Goal: Information Seeking & Learning: Learn about a topic

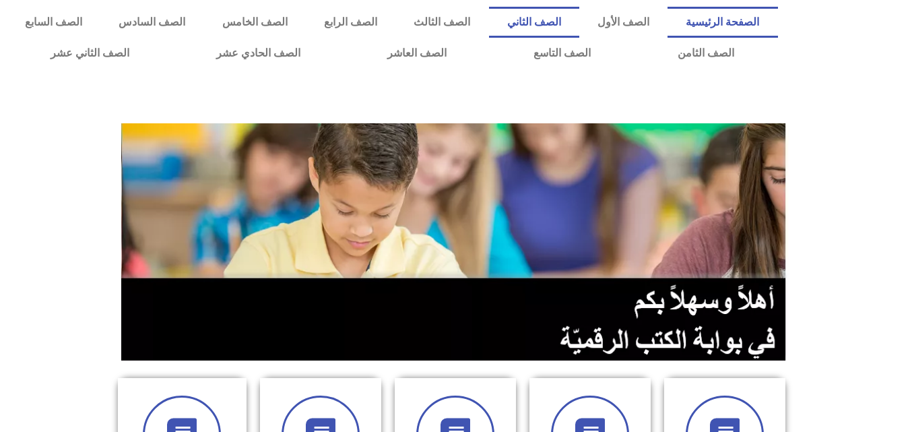
click at [578, 27] on link "الصف الثاني" at bounding box center [534, 22] width 90 height 31
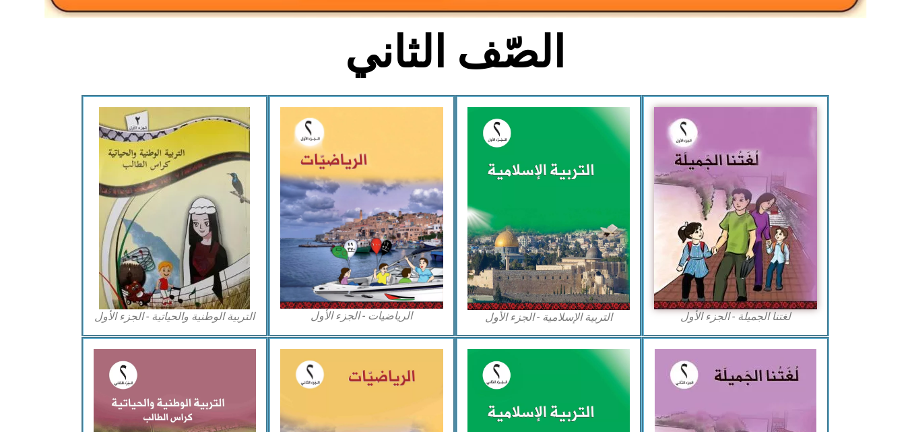
scroll to position [334, 0]
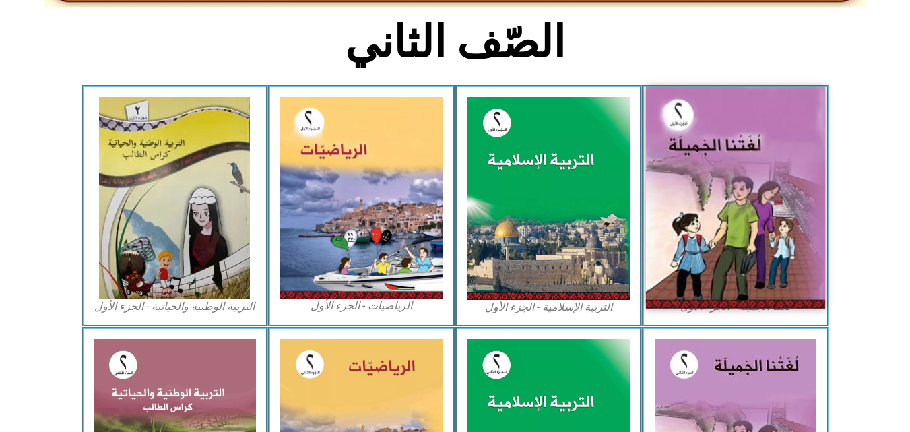
click at [743, 209] on img at bounding box center [735, 198] width 179 height 222
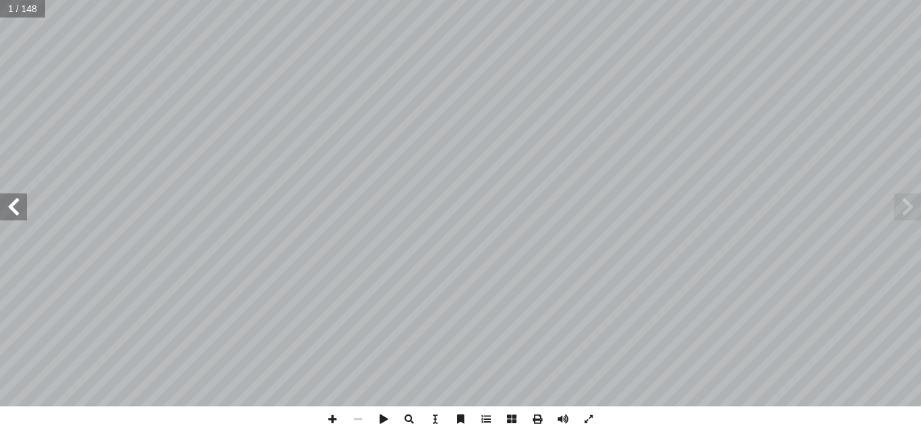
click at [16, 7] on input "text" at bounding box center [22, 9] width 45 height 18
type input "**"
click at [19, 220] on span at bounding box center [13, 206] width 27 height 27
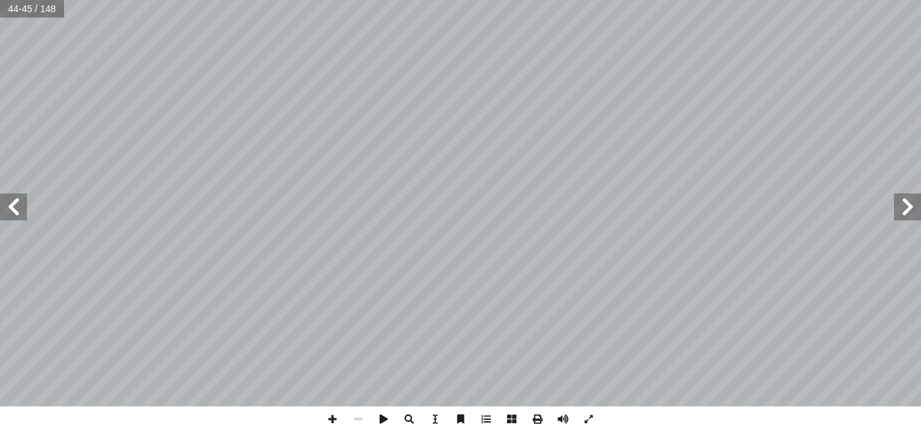
click at [908, 210] on span at bounding box center [907, 206] width 27 height 27
click at [908, 214] on span at bounding box center [907, 206] width 27 height 27
click at [7, 206] on span at bounding box center [13, 206] width 27 height 27
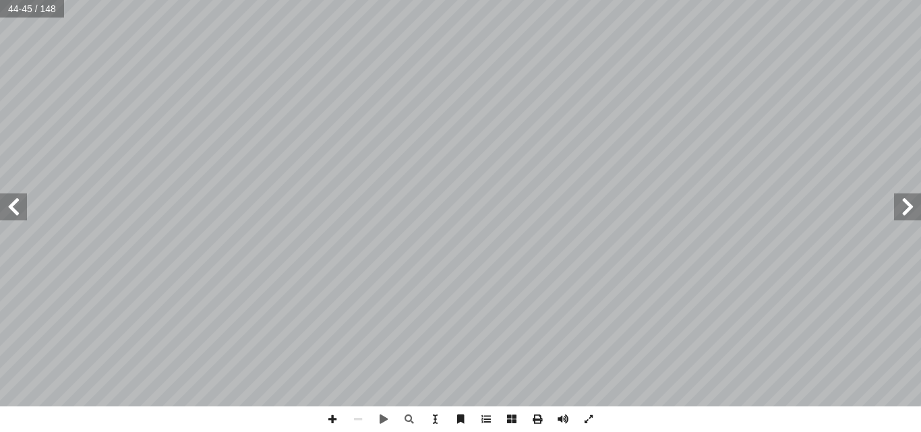
click at [902, 214] on span at bounding box center [907, 206] width 27 height 27
click at [328, 416] on span at bounding box center [332, 419] width 26 height 26
